Goal: Information Seeking & Learning: Learn about a topic

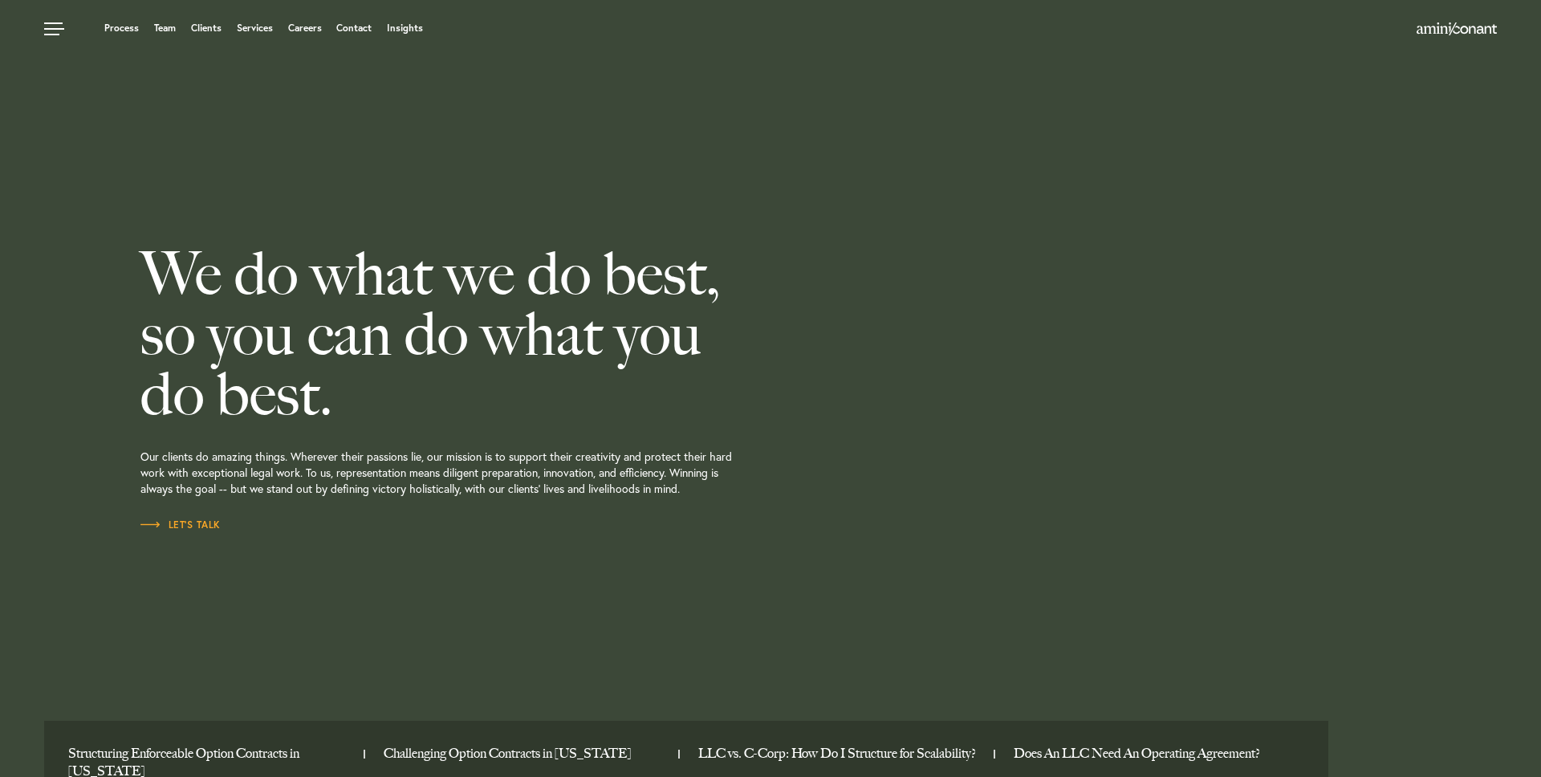
click at [405, 35] on ul "Process Team Clients Services Careers Contact Insights" at bounding box center [585, 28] width 1083 height 16
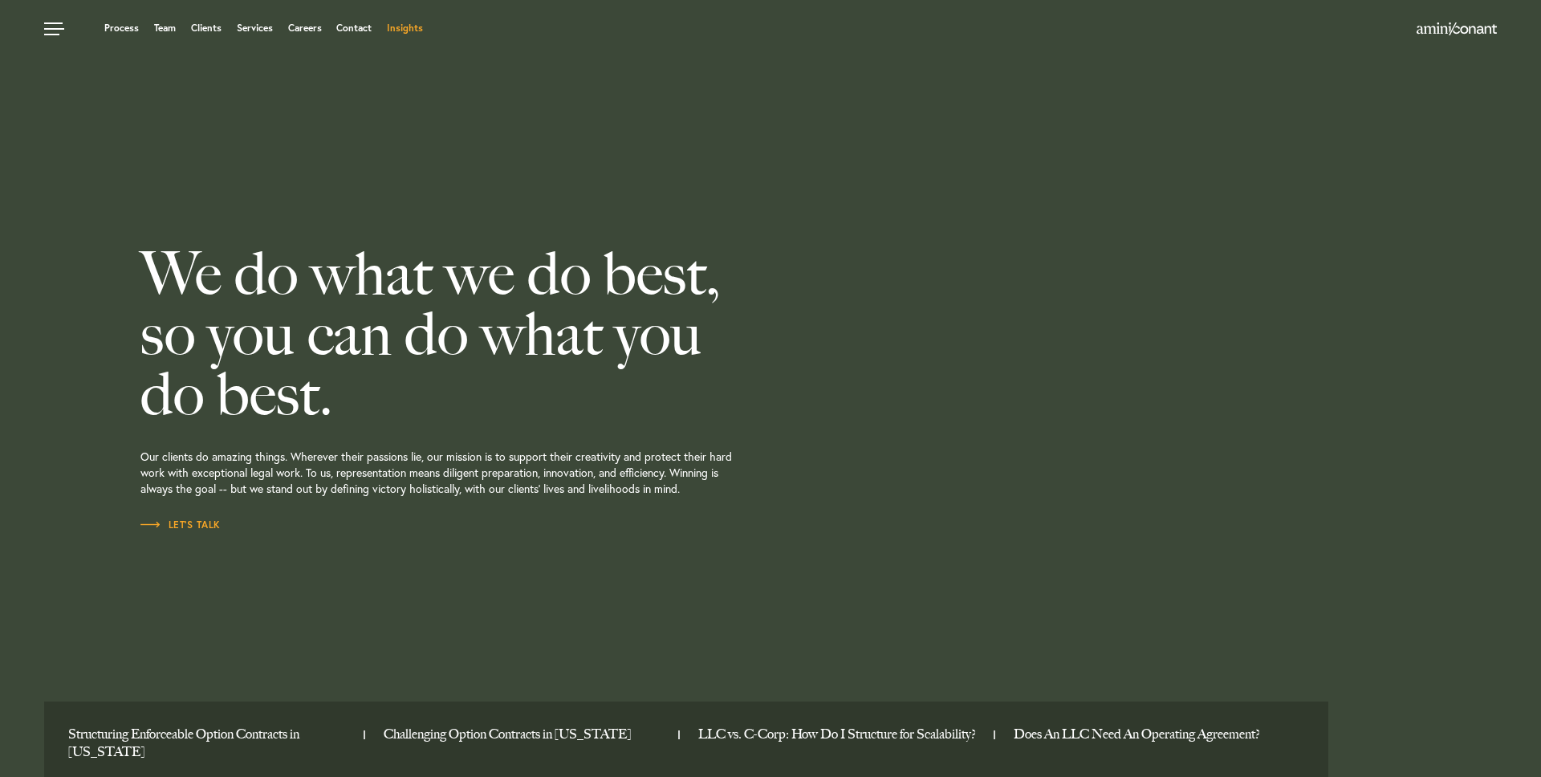
click at [401, 32] on link "Insights" at bounding box center [405, 28] width 36 height 10
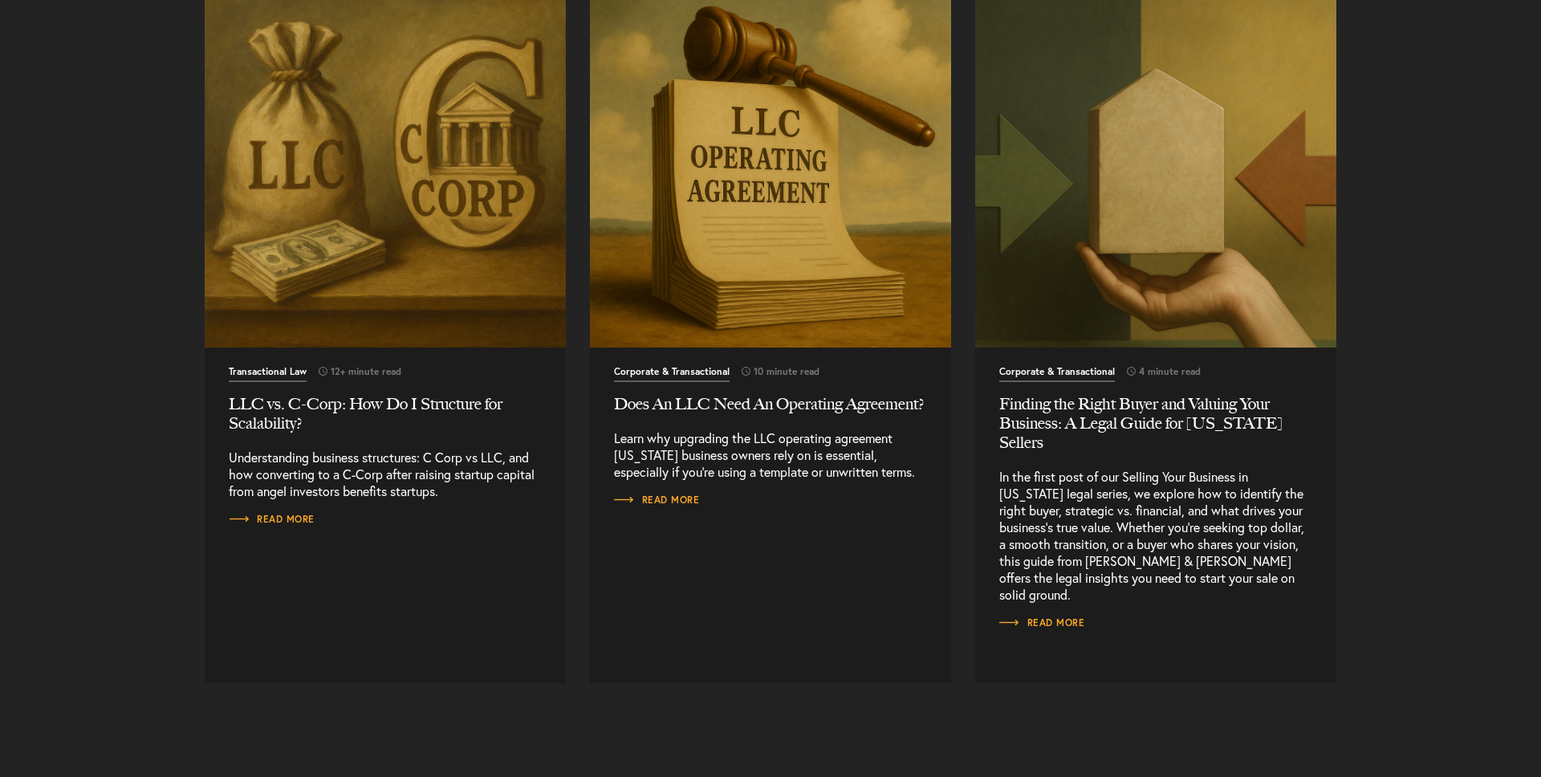
scroll to position [1651, 0]
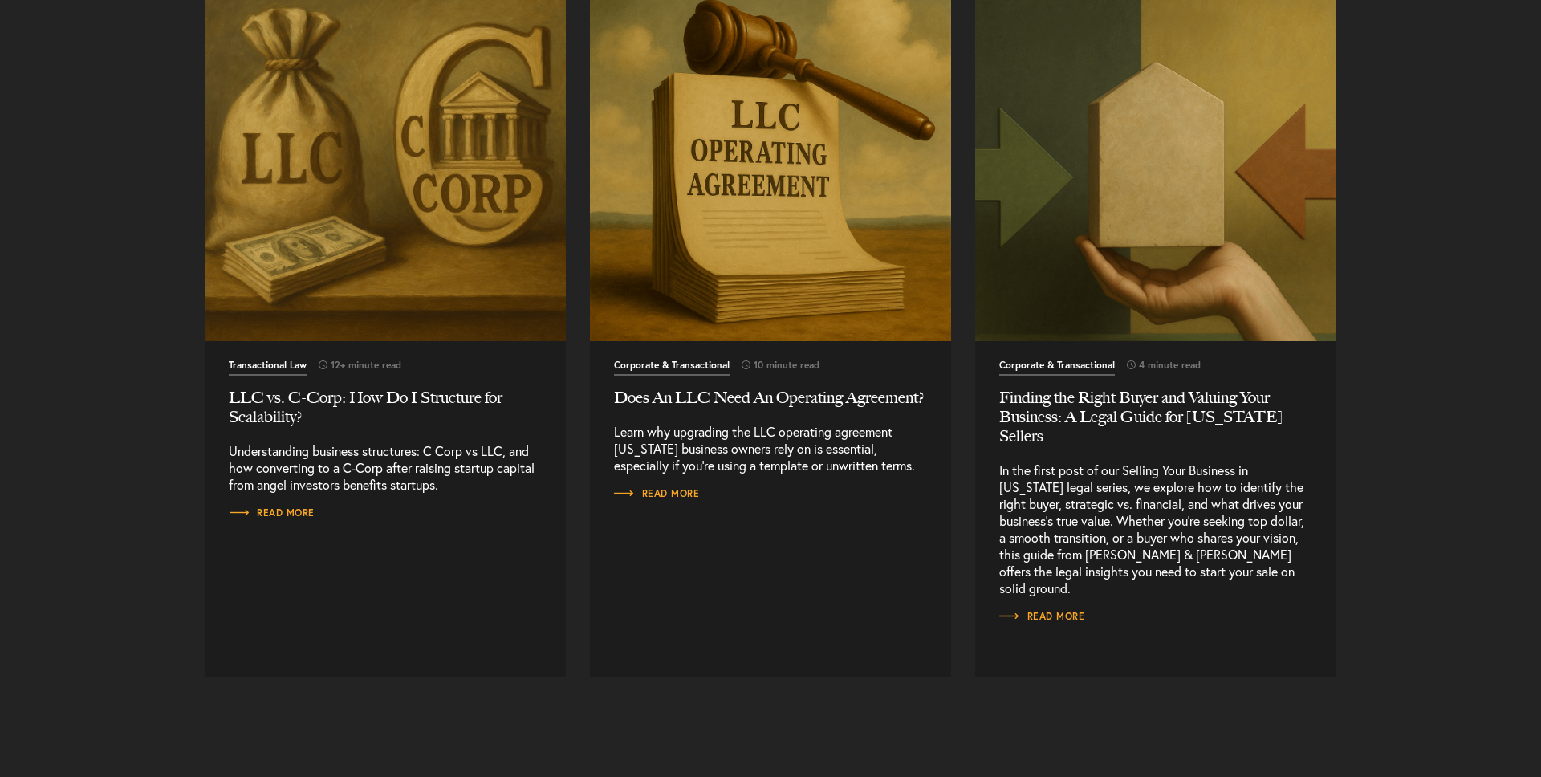
click at [383, 307] on img "Read More" at bounding box center [385, 160] width 379 height 379
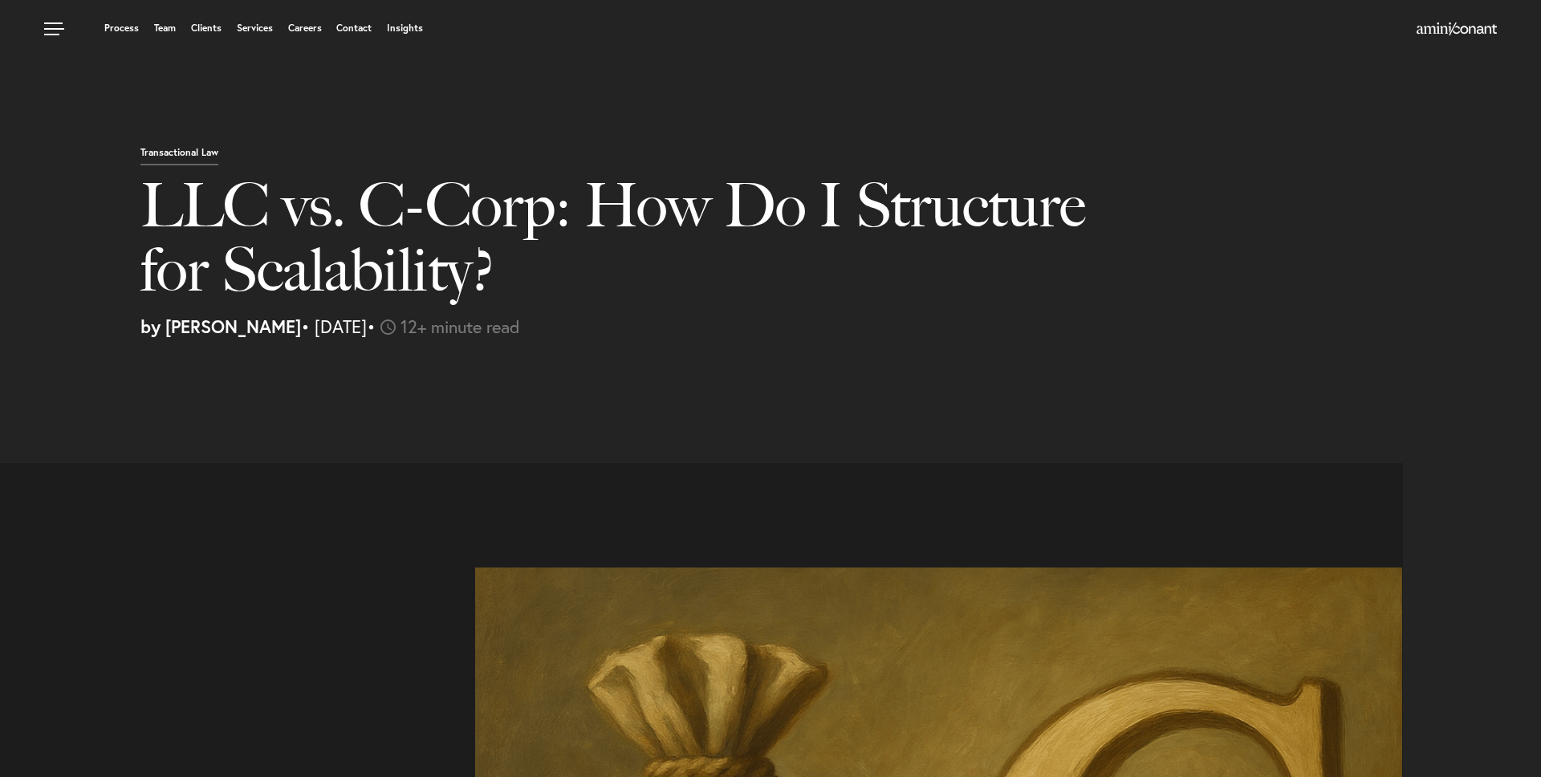
select select "US"
select select "Austin"
select select "Business and Civil Litigation"
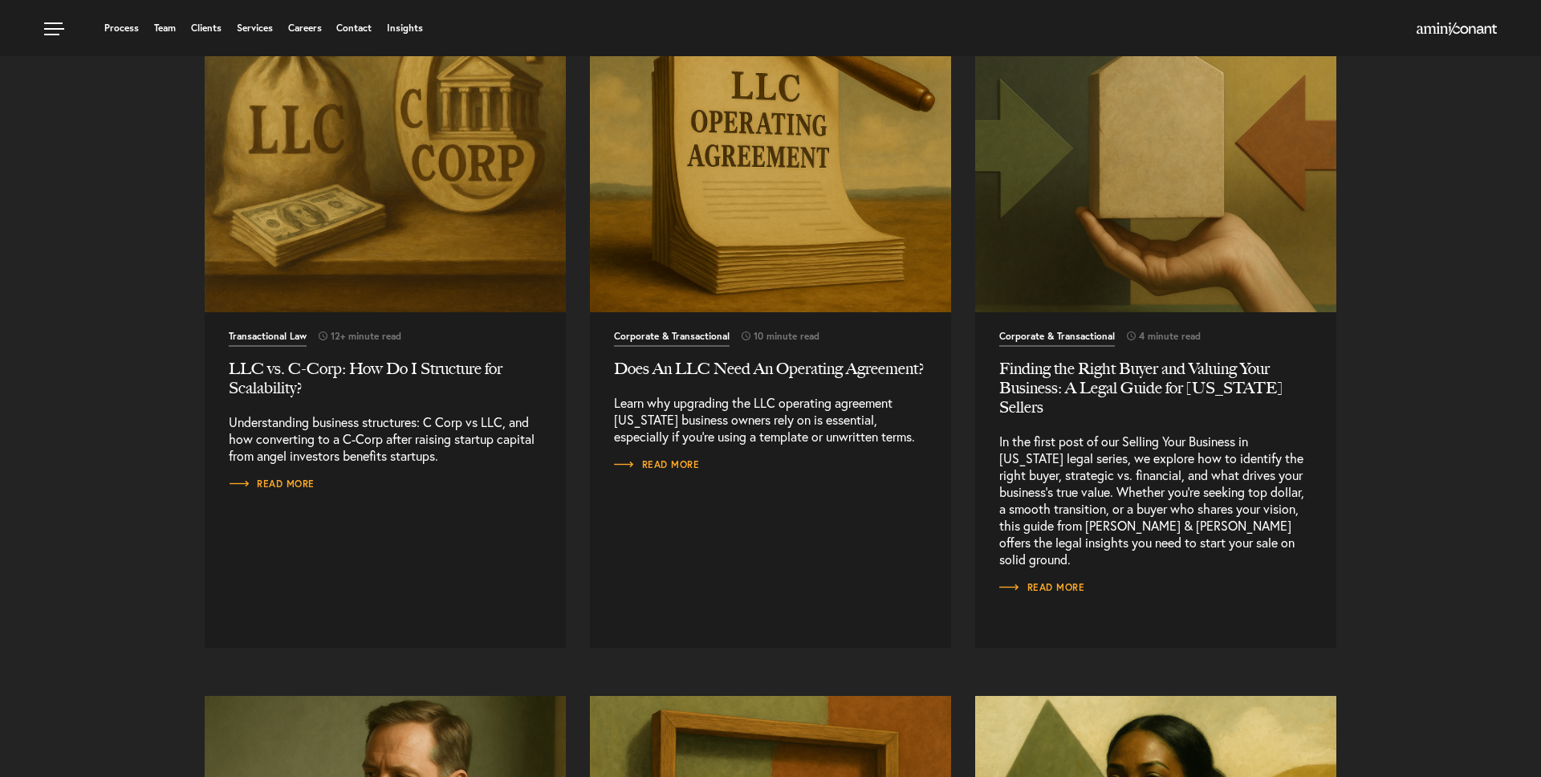
scroll to position [1676, 0]
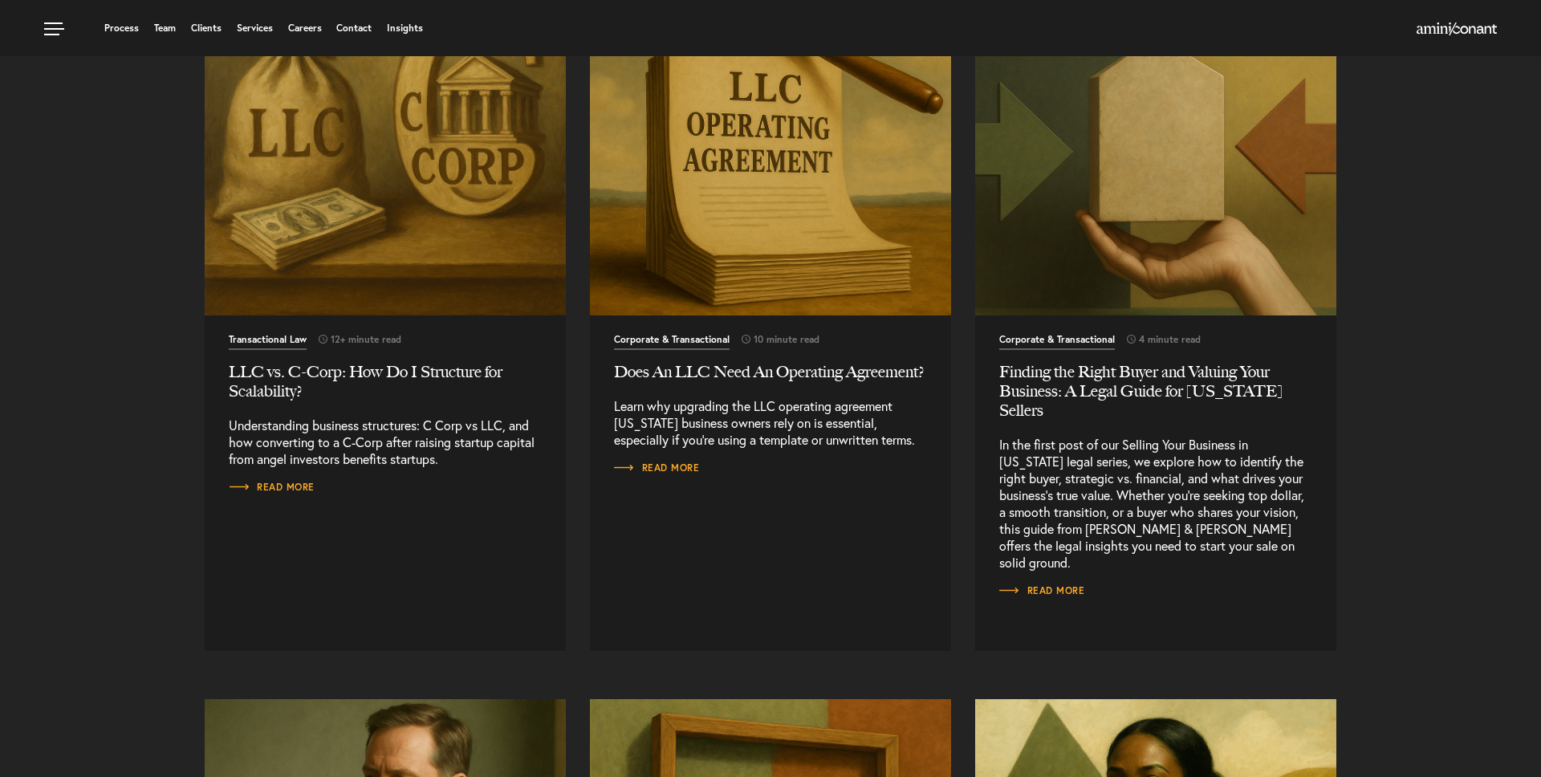
click at [820, 254] on img "Read More" at bounding box center [770, 134] width 379 height 379
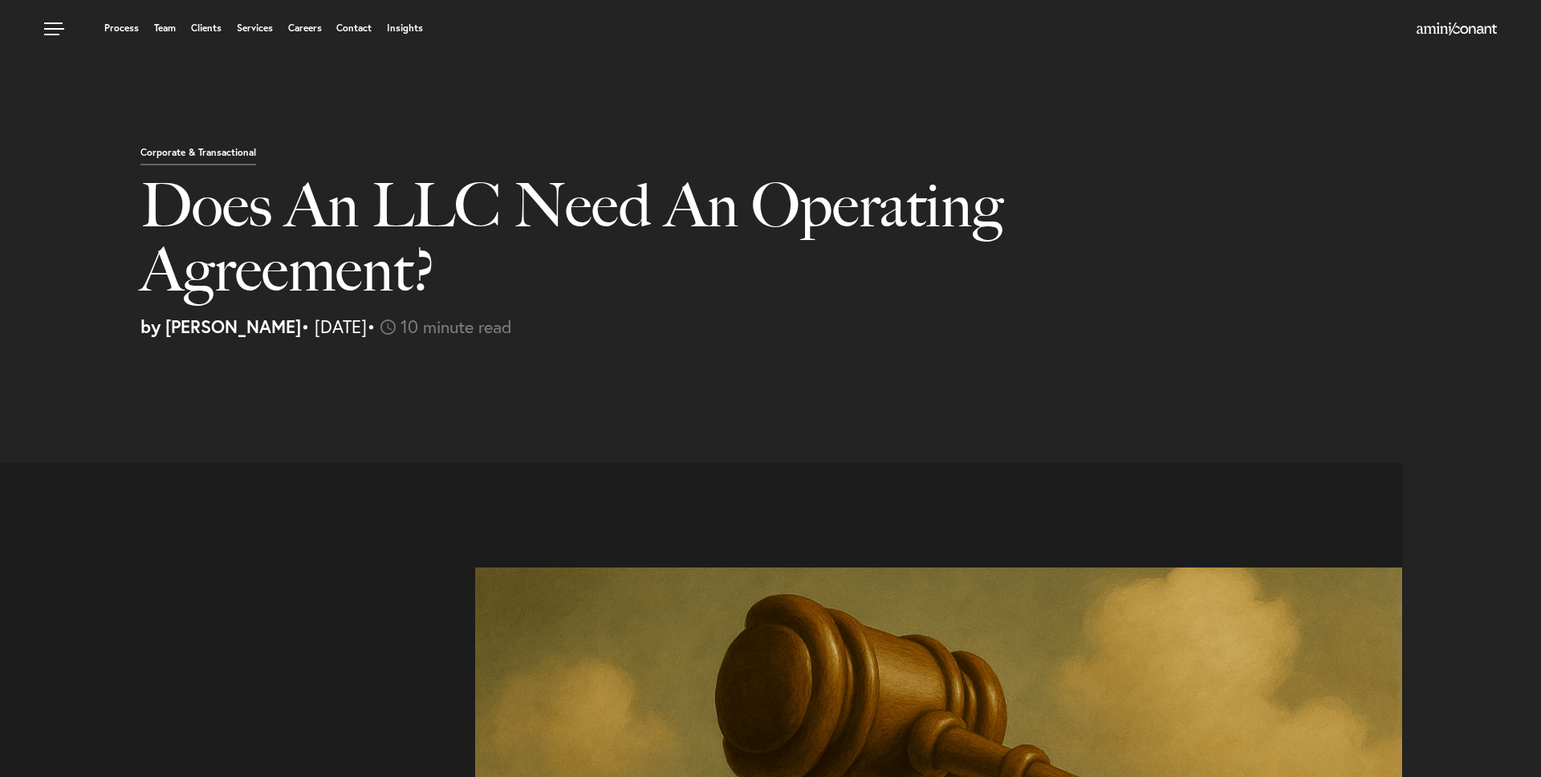
select select "US"
select select "Austin"
select select "Business and Civil Litigation"
click at [647, 152] on div "Corporate & Transactional Does An LLC Need An Operating Agreement? by Joel Tekl…" at bounding box center [834, 239] width 1412 height 191
click at [502, 286] on h1 "Does An LLC Need An Operating Agreement?" at bounding box center [626, 245] width 972 height 144
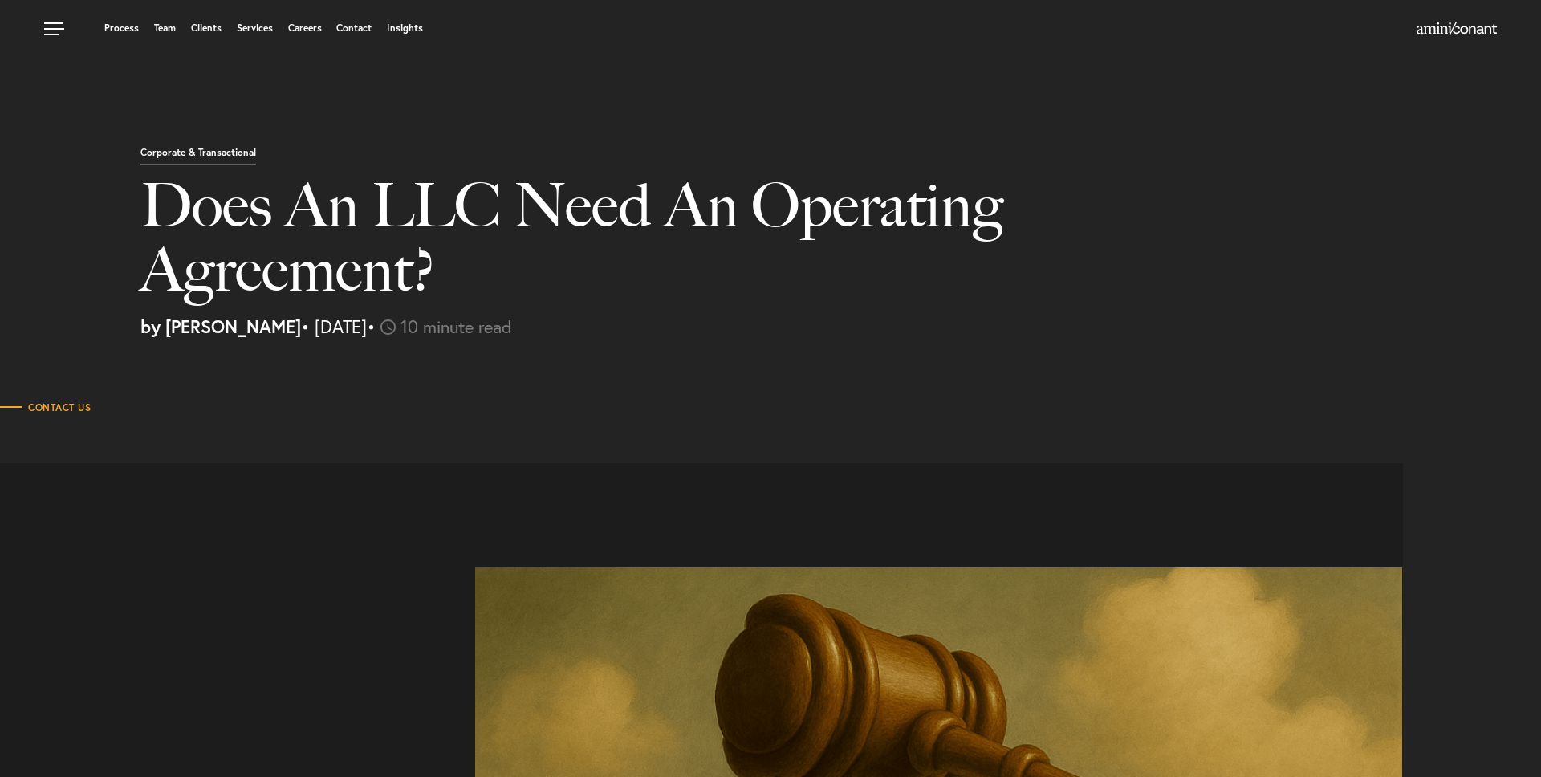
click at [680, 337] on div "Corporate & Transactional Does An LLC Need An Operating Agreement? by Joel Tekl…" at bounding box center [770, 175] width 1541 height 351
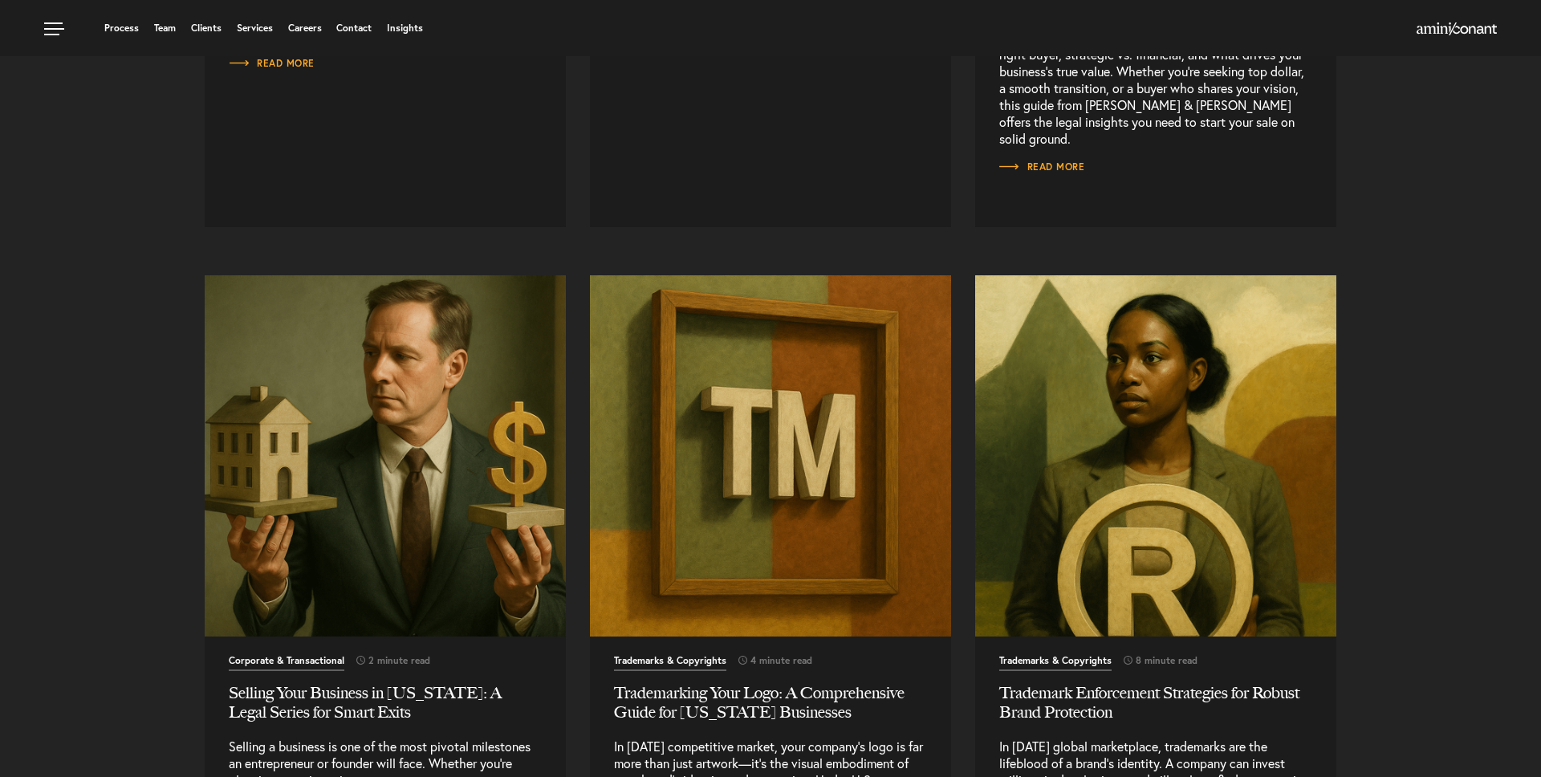
scroll to position [1539, 0]
